Goal: Information Seeking & Learning: Learn about a topic

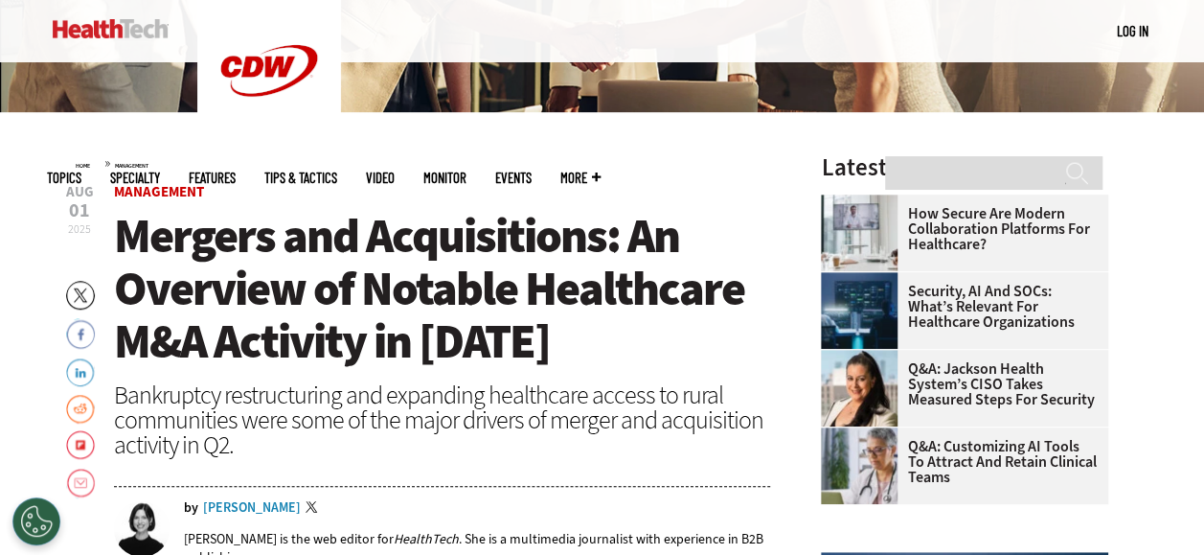
click at [520, 341] on h1 "Mergers and Acquisitions: An Overview of Notable Healthcare M&A Activity in [DA…" at bounding box center [442, 289] width 657 height 158
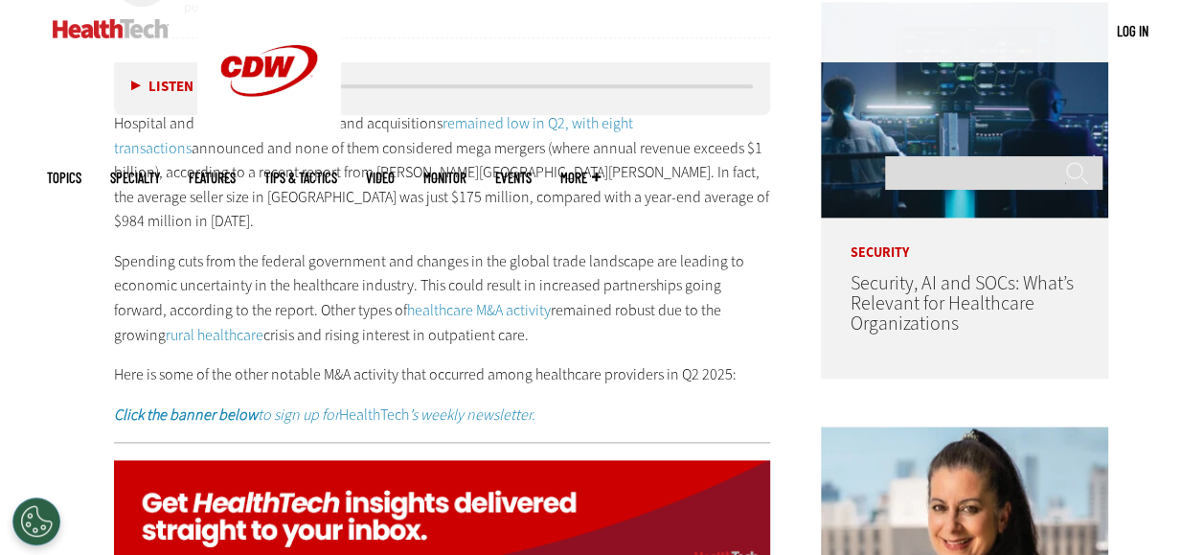
scroll to position [958, 0]
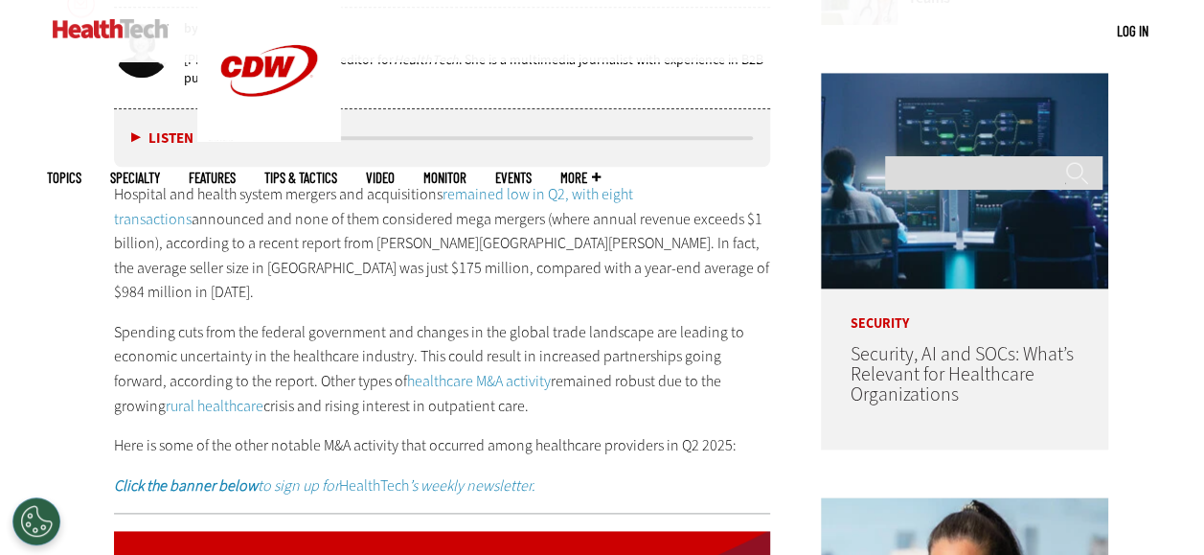
click at [513, 282] on div "Hospital and health system mergers and acquisitions remained low in Q2, with ei…" at bounding box center [442, 340] width 657 height 316
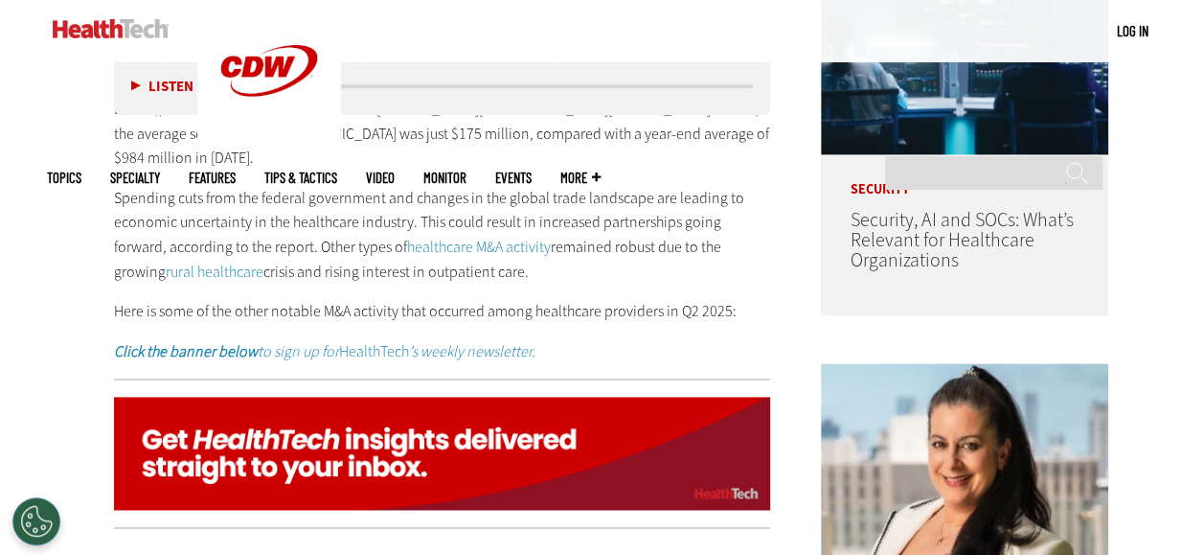
scroll to position [1054, 0]
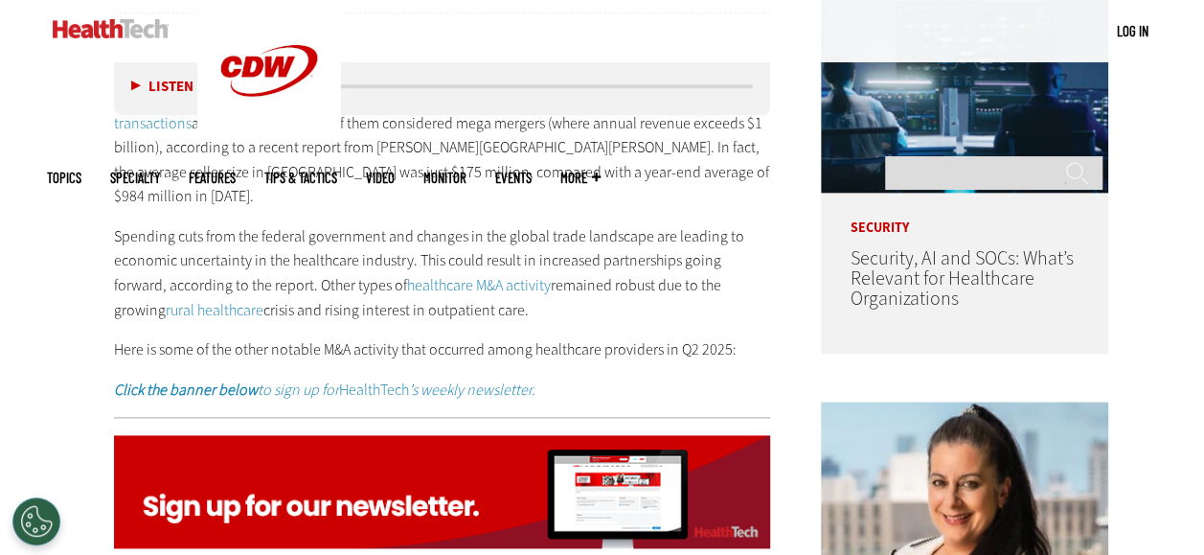
click at [535, 197] on div "Hospital and health system mergers and acquisitions remained low in Q2, with ei…" at bounding box center [442, 244] width 657 height 316
click at [589, 297] on div "Hospital and health system mergers and acquisitions remained low in Q2, with ei…" at bounding box center [442, 244] width 657 height 316
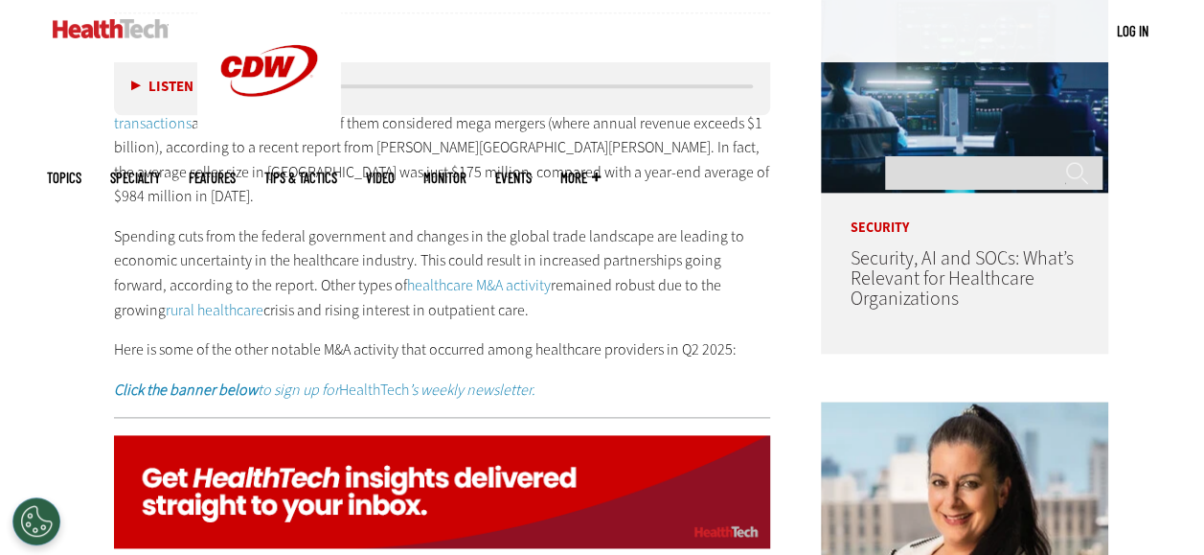
click at [592, 288] on div "Hospital and health system mergers and acquisitions remained low in Q2, with ei…" at bounding box center [442, 244] width 657 height 316
drag, startPoint x: 592, startPoint y: 288, endPoint x: 490, endPoint y: 325, distance: 107.9
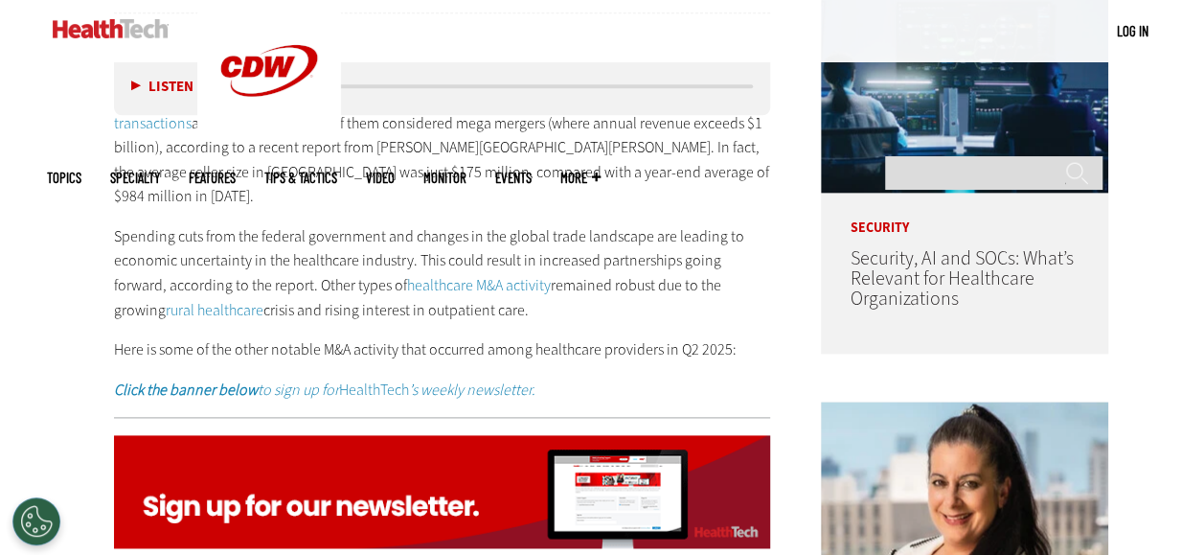
click at [490, 337] on p "Here is some of the other notable M&A activity that occurred among healthcare p…" at bounding box center [442, 349] width 657 height 25
click at [647, 302] on div "Hospital and health system mergers and acquisitions remained low in Q2, with ei…" at bounding box center [442, 244] width 657 height 316
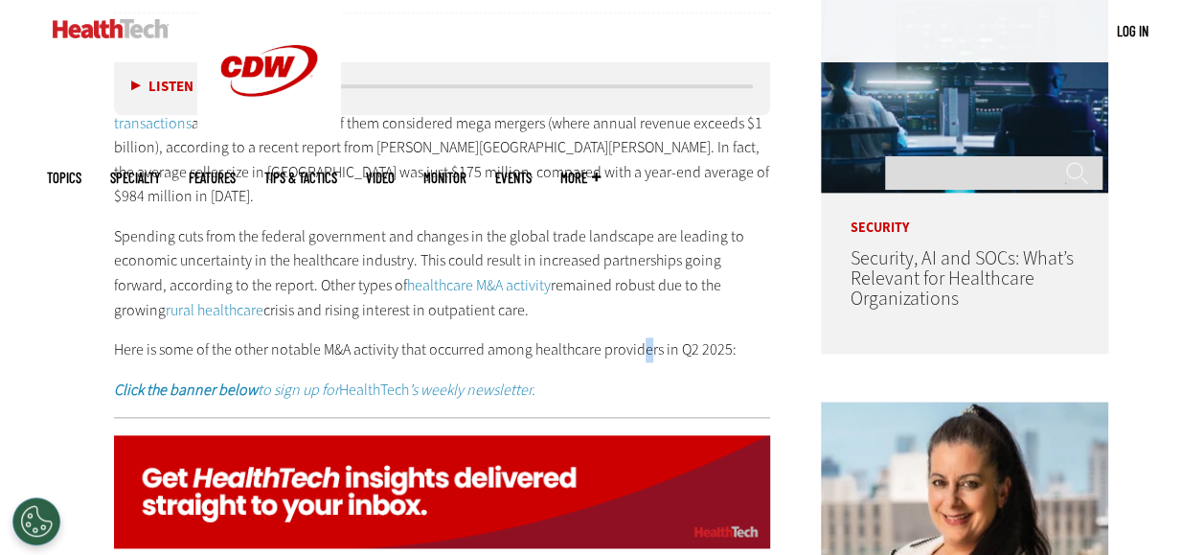
drag, startPoint x: 647, startPoint y: 302, endPoint x: 638, endPoint y: 304, distance: 9.8
click at [638, 304] on div "Hospital and health system mergers and acquisitions remained low in Q2, with ei…" at bounding box center [442, 244] width 657 height 316
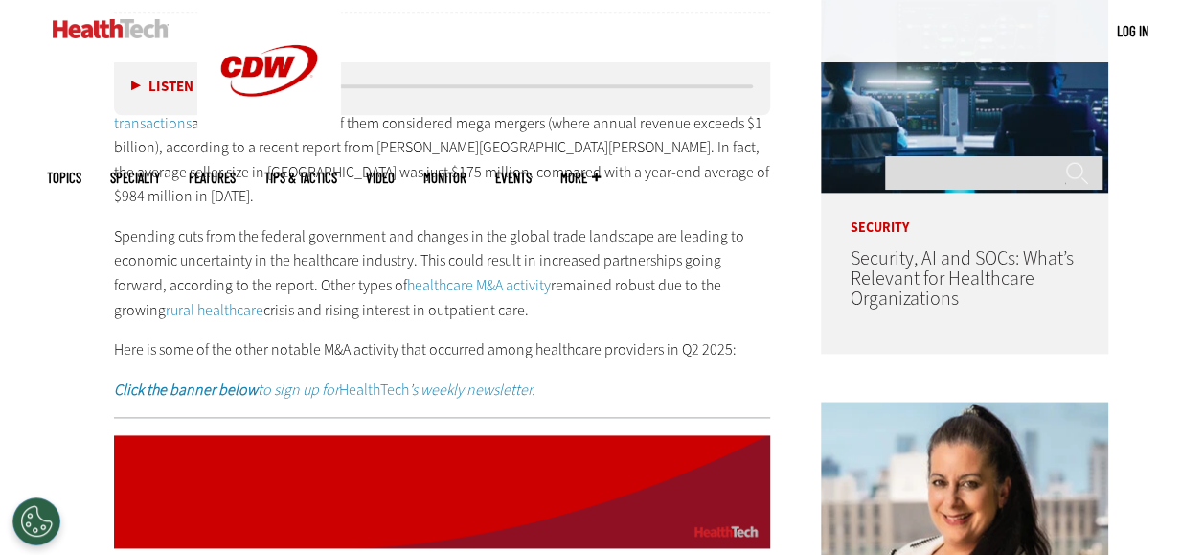
click at [605, 285] on p "Spending cuts from the federal government and changes in the global trade lands…" at bounding box center [442, 273] width 657 height 98
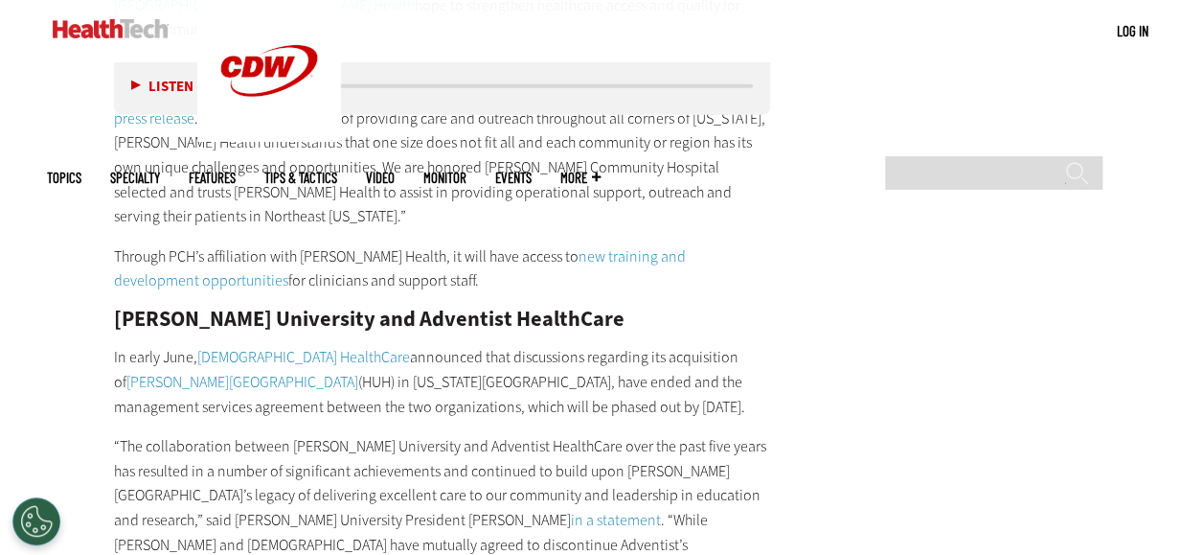
scroll to position [6130, 0]
